Goal: Task Accomplishment & Management: Manage account settings

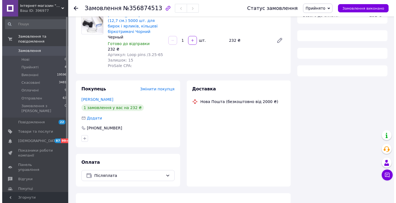
scroll to position [53, 0]
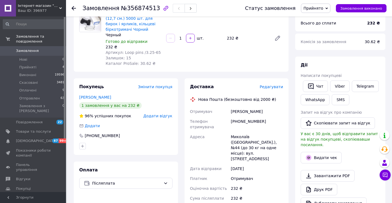
click at [162, 85] on span "Змінити покупця" at bounding box center [155, 87] width 34 height 4
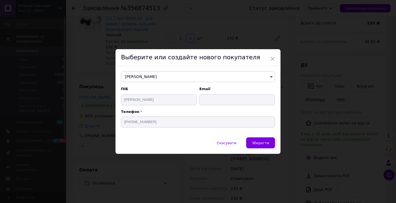
click at [311, 108] on div "× Выберите или создайте нового покупателя [PERSON_NAME] [PERSON_NAME] [PHONE_NU…" at bounding box center [198, 101] width 396 height 203
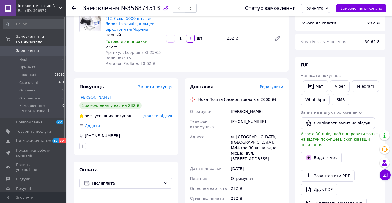
click at [269, 85] on span "Редагувати" at bounding box center [271, 87] width 23 height 4
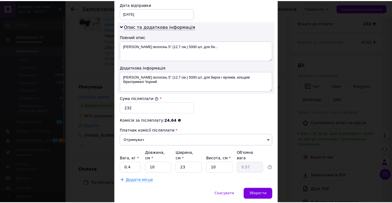
scroll to position [278, 0]
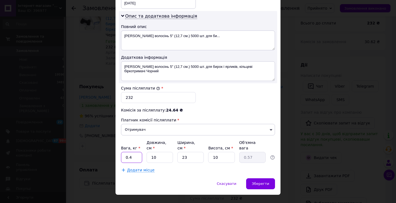
drag, startPoint x: 135, startPoint y: 147, endPoint x: 128, endPoint y: 149, distance: 6.6
click at [128, 152] on input "0.4" at bounding box center [131, 157] width 21 height 11
type input "0.5"
click at [153, 152] on input "10" at bounding box center [160, 157] width 26 height 11
type input "11"
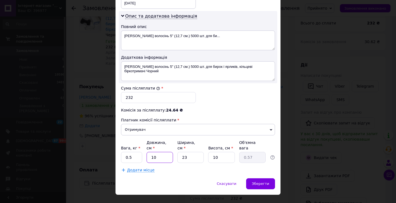
type input "0.63"
type input "11"
click at [259, 179] on div "Зберегти" at bounding box center [260, 184] width 29 height 11
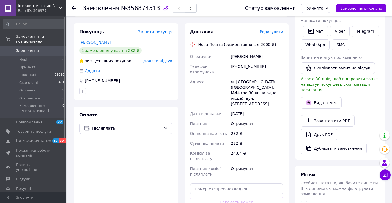
scroll to position [191, 0]
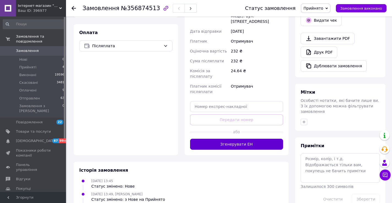
click at [242, 139] on button "Згенерувати ЕН" at bounding box center [236, 144] width 93 height 11
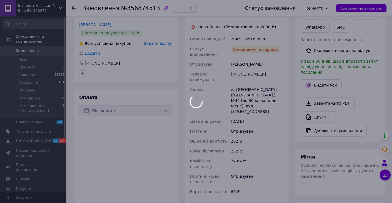
scroll to position [108, 0]
